Goal: Task Accomplishment & Management: Use online tool/utility

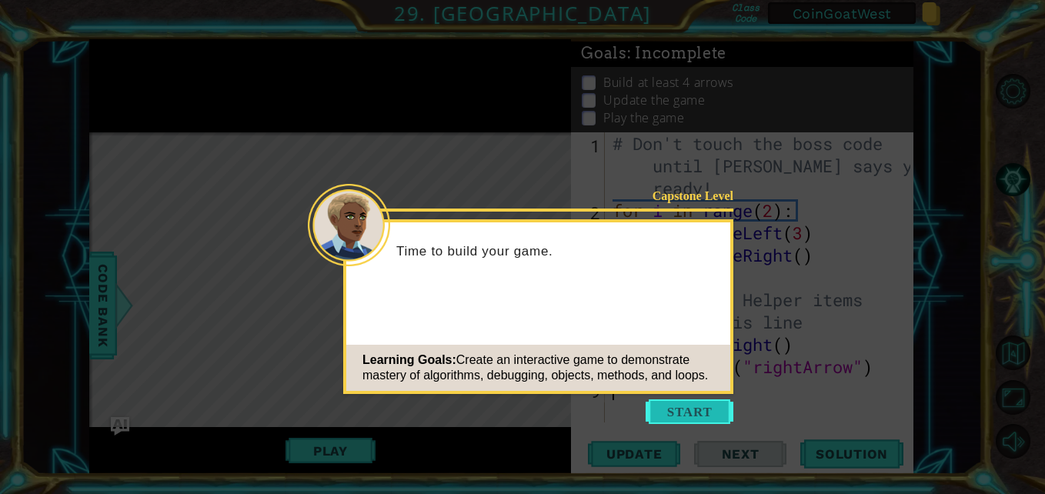
click at [668, 404] on button "Start" at bounding box center [690, 411] width 88 height 25
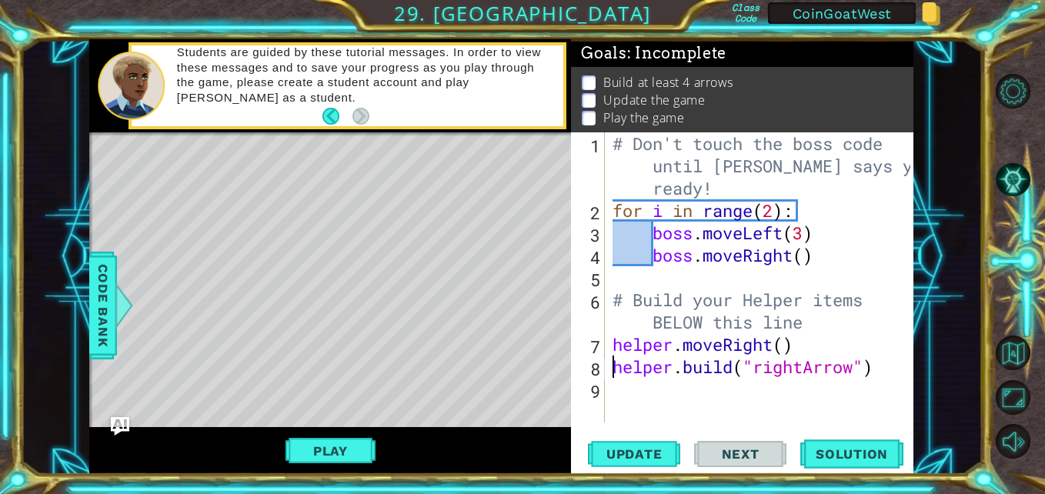
type textarea "[DOMAIN_NAME]("rightArrow")"
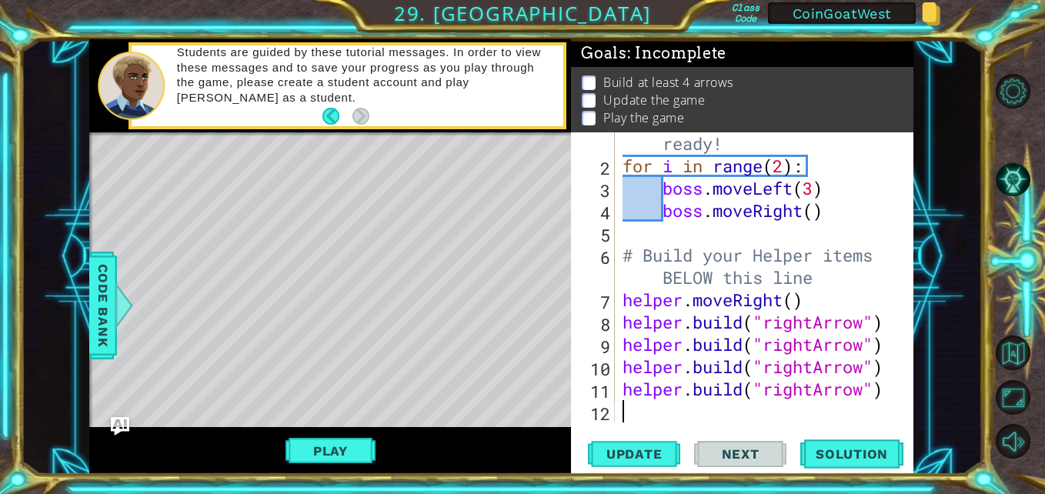
scroll to position [67, 0]
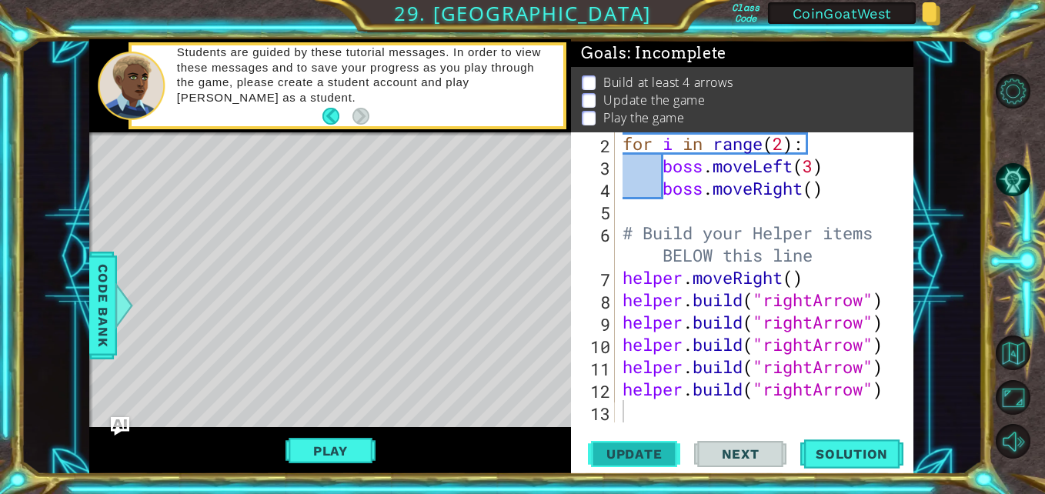
click at [641, 453] on span "Update" at bounding box center [634, 453] width 87 height 15
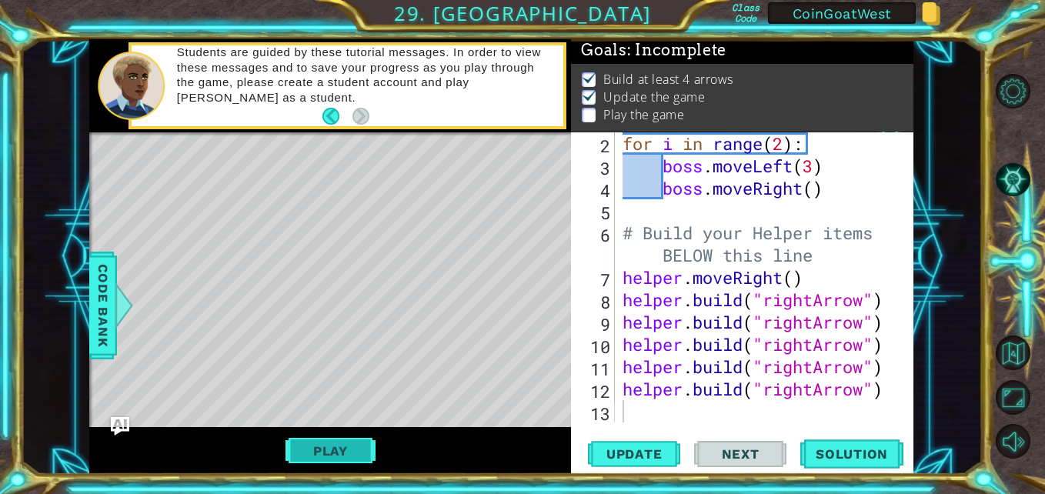
click at [356, 446] on button "Play" at bounding box center [331, 450] width 90 height 29
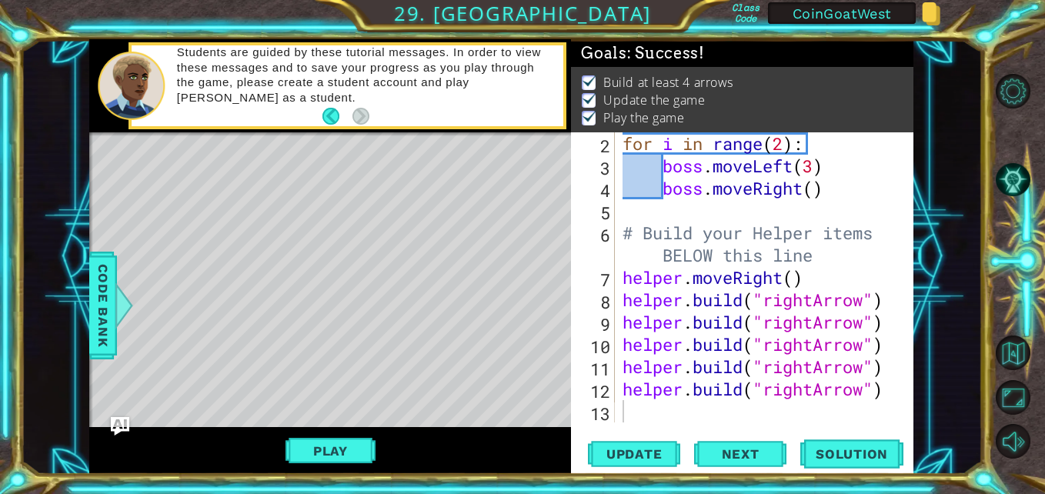
scroll to position [22, 0]
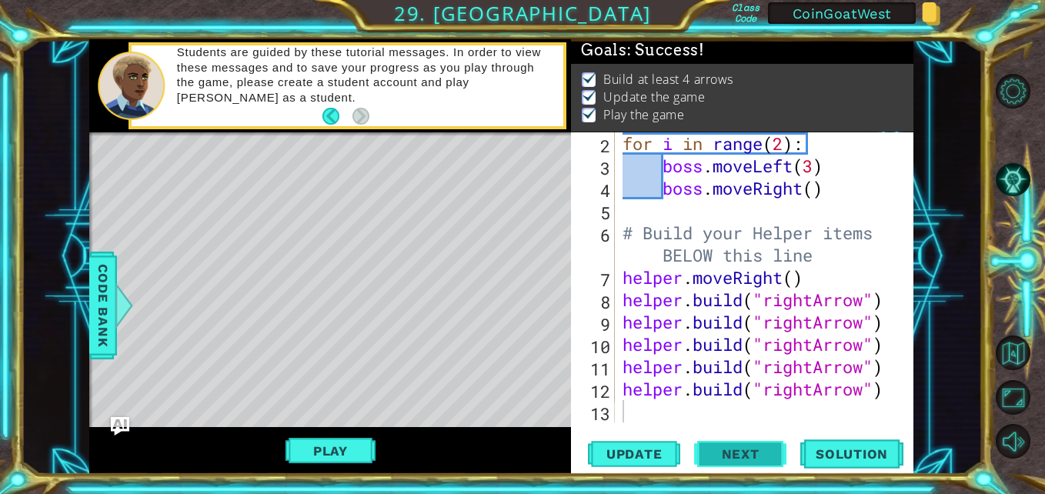
click at [721, 444] on button "Next" at bounding box center [740, 457] width 92 height 34
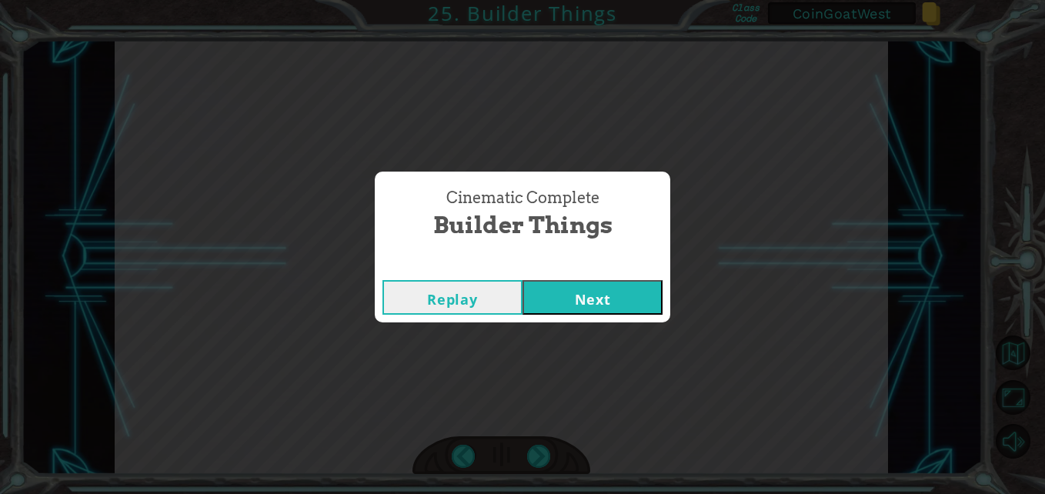
click at [590, 299] on button "Next" at bounding box center [593, 297] width 140 height 35
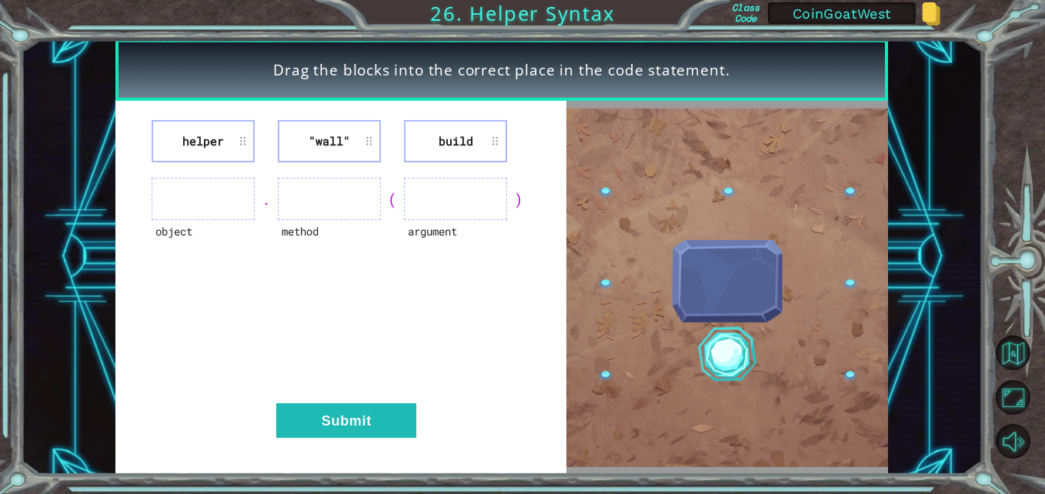
click at [189, 136] on li "helper" at bounding box center [203, 141] width 103 height 42
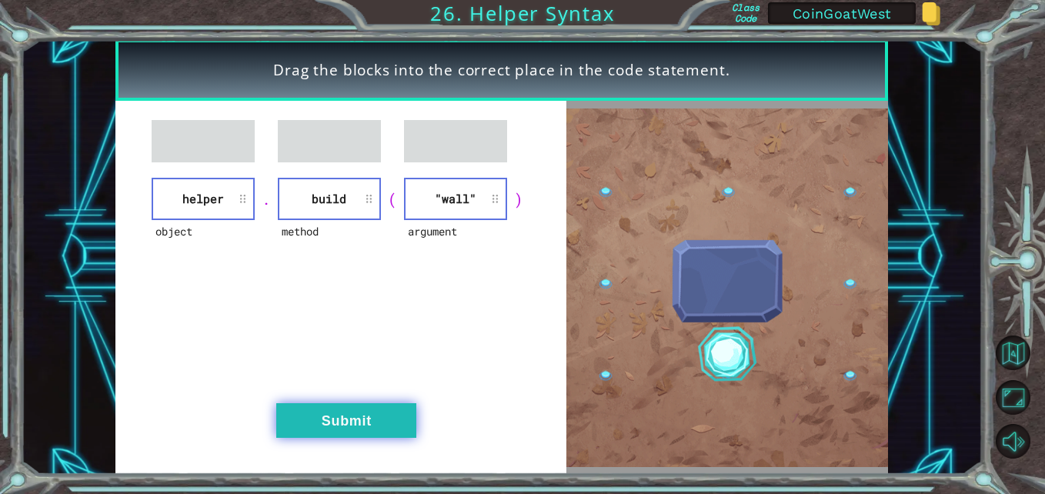
click at [356, 421] on button "Submit" at bounding box center [346, 420] width 140 height 35
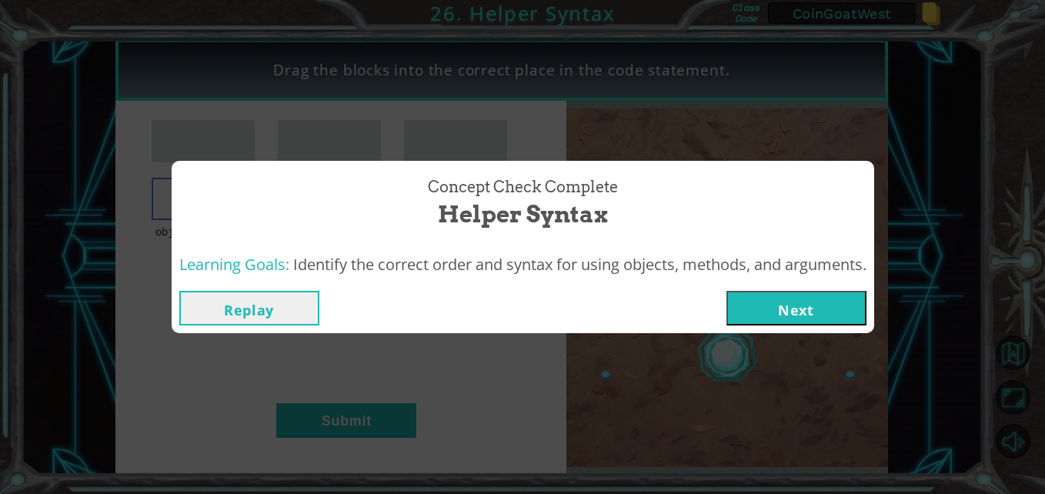
click at [772, 318] on button "Next" at bounding box center [797, 308] width 140 height 35
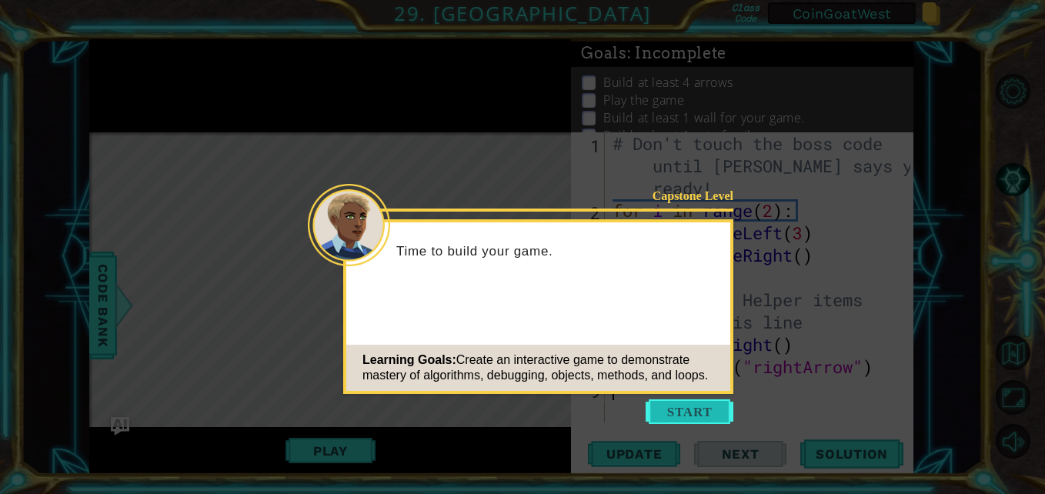
click at [683, 416] on button "Start" at bounding box center [690, 411] width 88 height 25
click at [683, 416] on icon at bounding box center [522, 247] width 1045 height 494
